Goal: Register for event/course

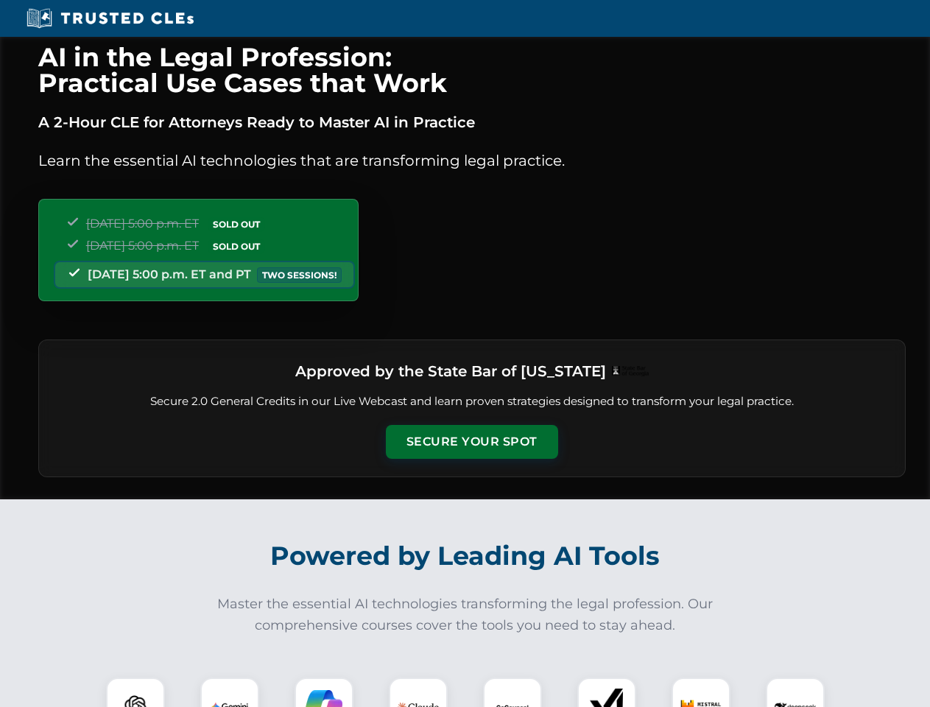
click at [471, 442] on button "Secure Your Spot" at bounding box center [472, 442] width 172 height 34
